Goal: Book appointment/travel/reservation

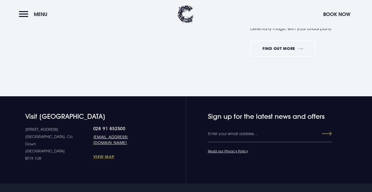
scroll to position [694, 0]
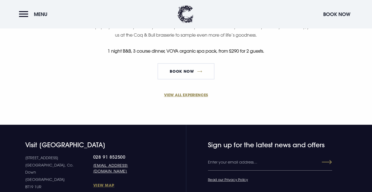
scroll to position [386, 0]
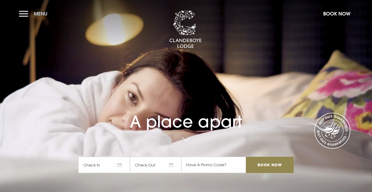
click at [26, 13] on button "Menu" at bounding box center [34, 14] width 31 height 12
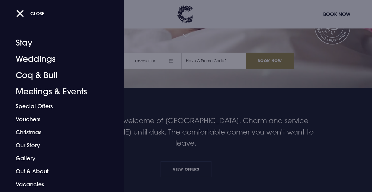
click at [287, 107] on div at bounding box center [186, 96] width 372 height 192
